Goal: Navigation & Orientation: Find specific page/section

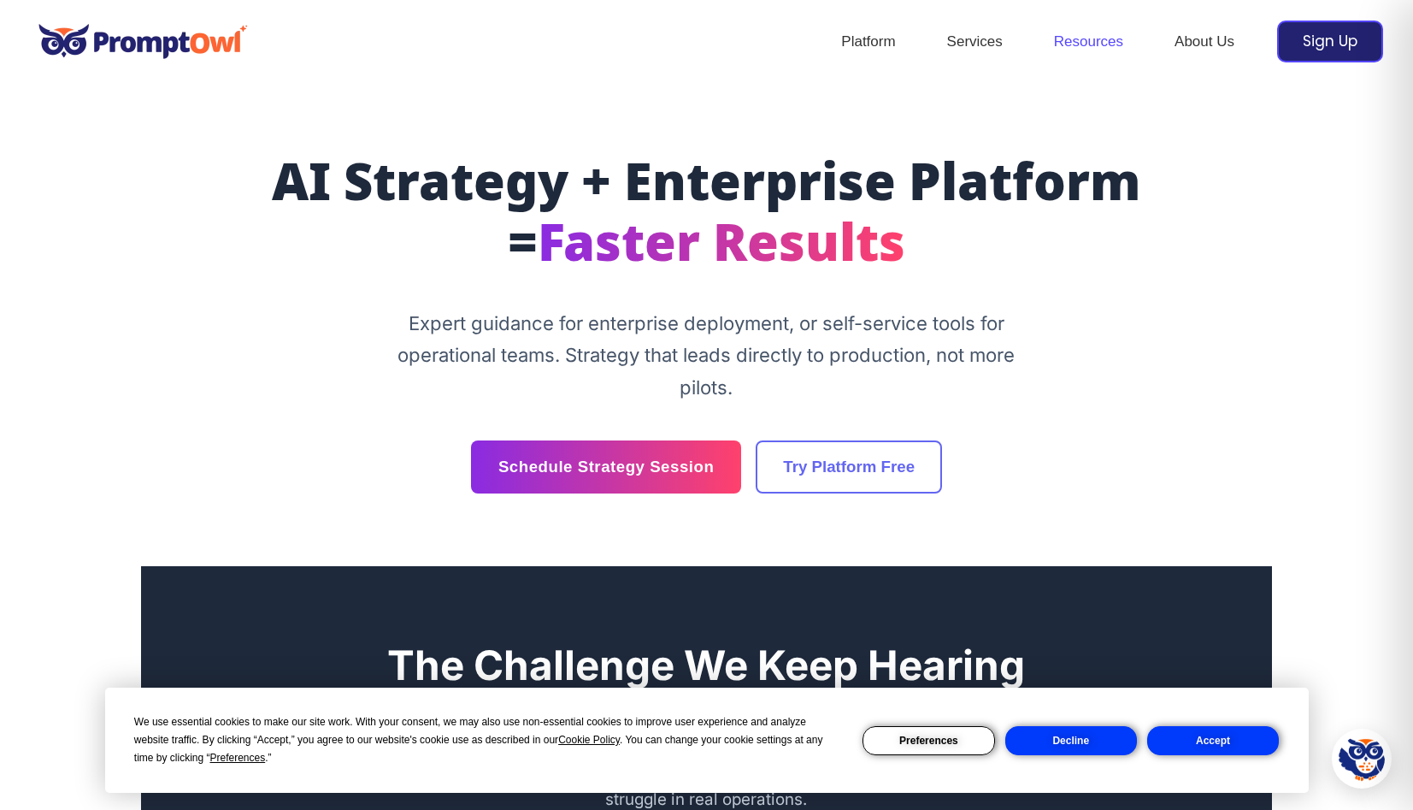
click at [1088, 35] on link "Resources" at bounding box center [1089, 42] width 121 height 60
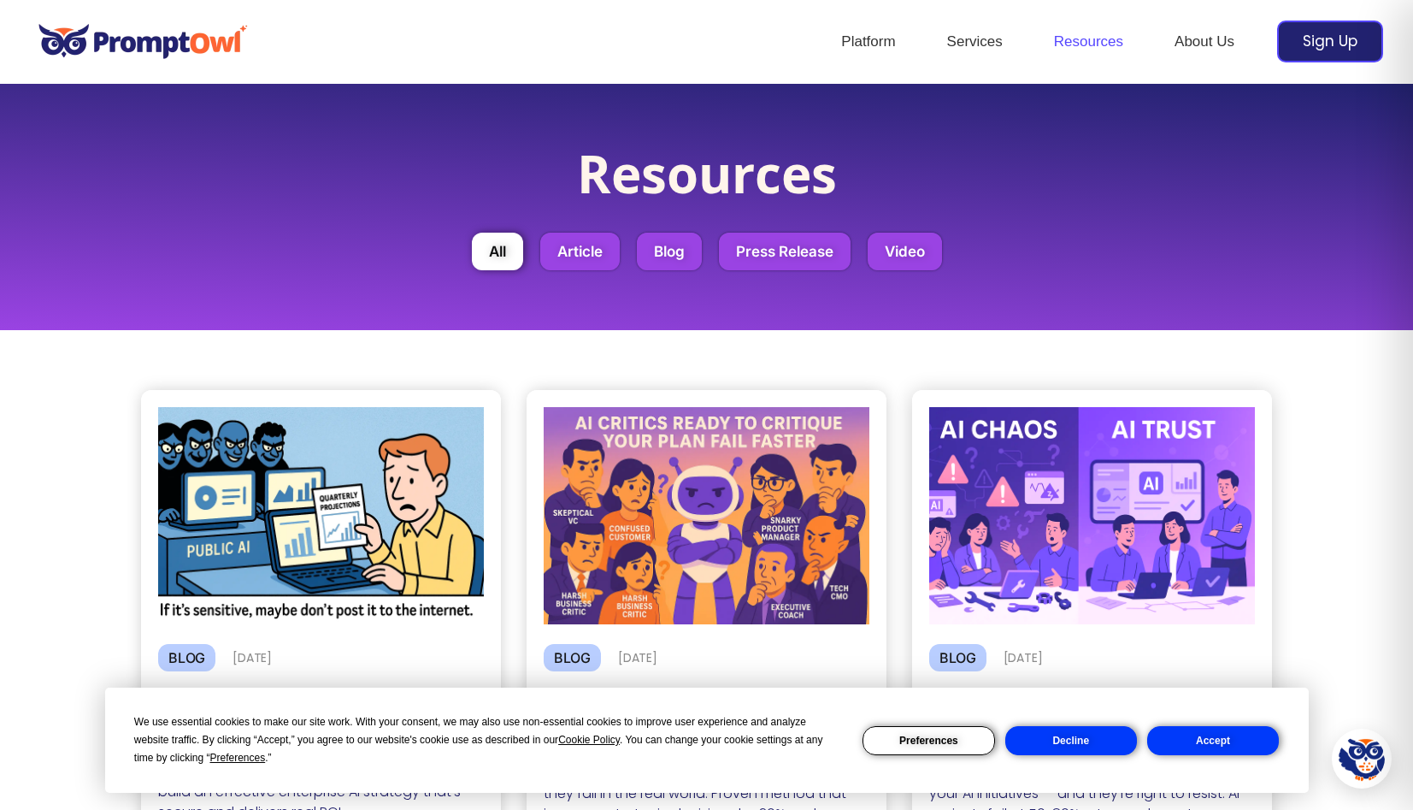
click at [1191, 737] on button "Accept" at bounding box center [1213, 740] width 132 height 29
